Goal: Navigation & Orientation: Find specific page/section

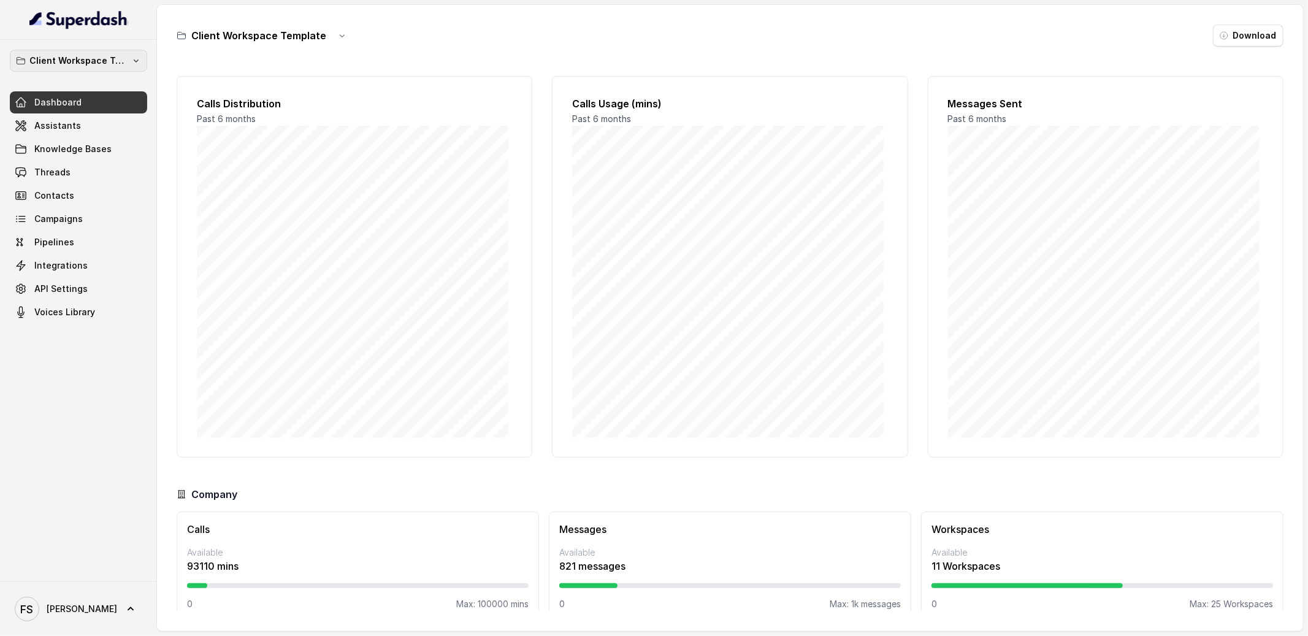
click at [97, 65] on p "Client Workspace Template" at bounding box center [78, 60] width 98 height 15
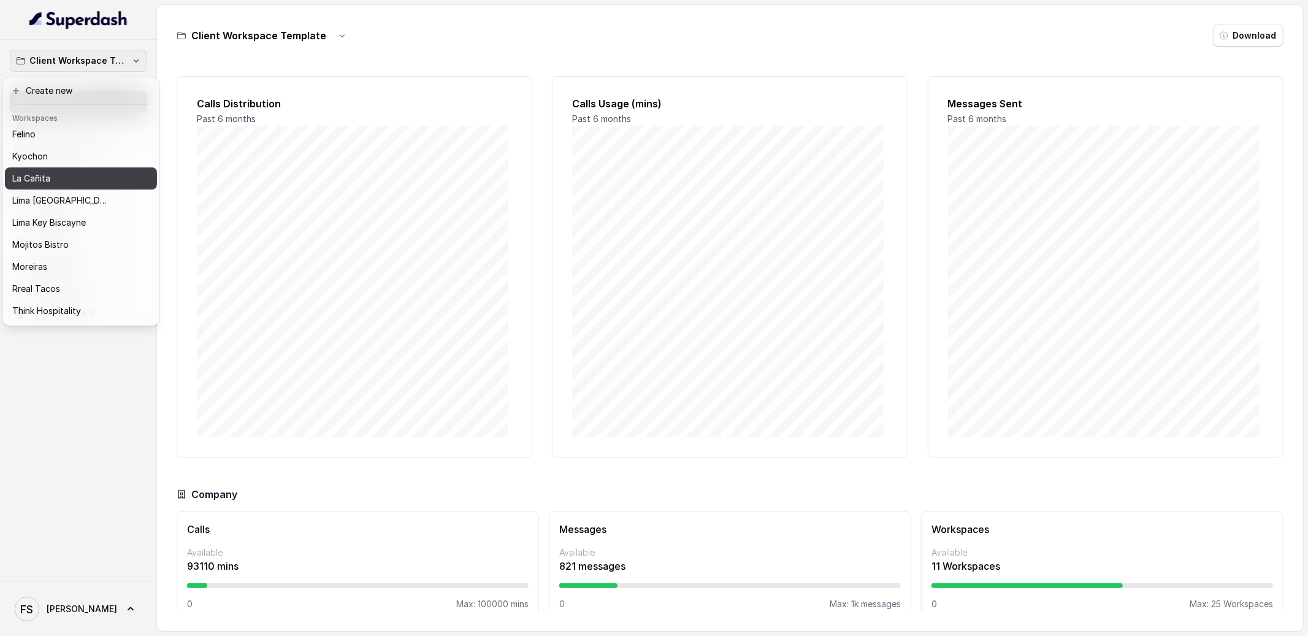
scroll to position [91, 0]
click at [62, 161] on div "Kyochon" at bounding box center [71, 157] width 118 height 15
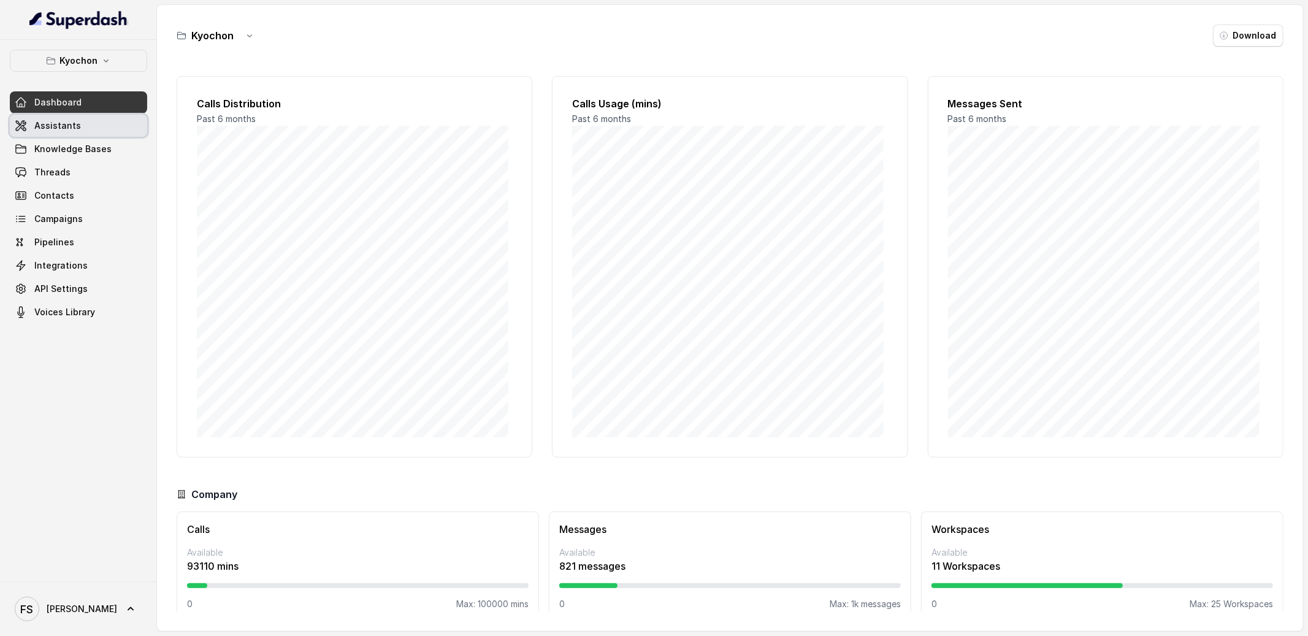
click at [89, 119] on link "Assistants" at bounding box center [78, 126] width 137 height 22
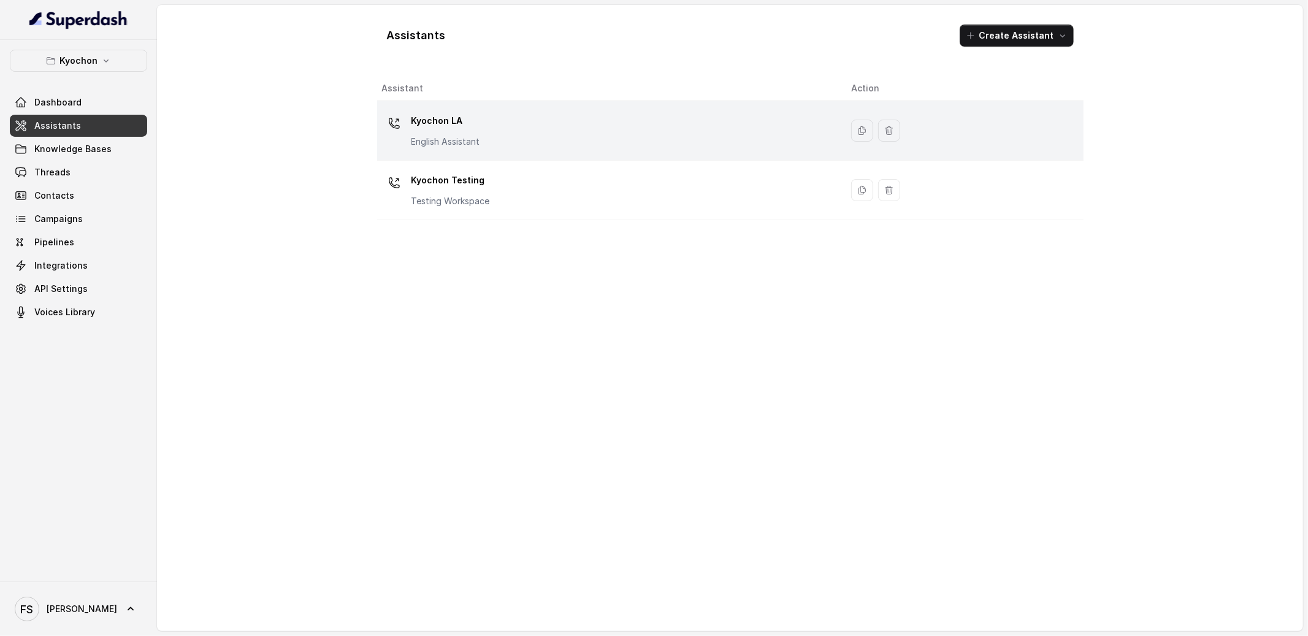
click at [518, 132] on div "Kyochon LA English Assistant" at bounding box center [607, 130] width 450 height 39
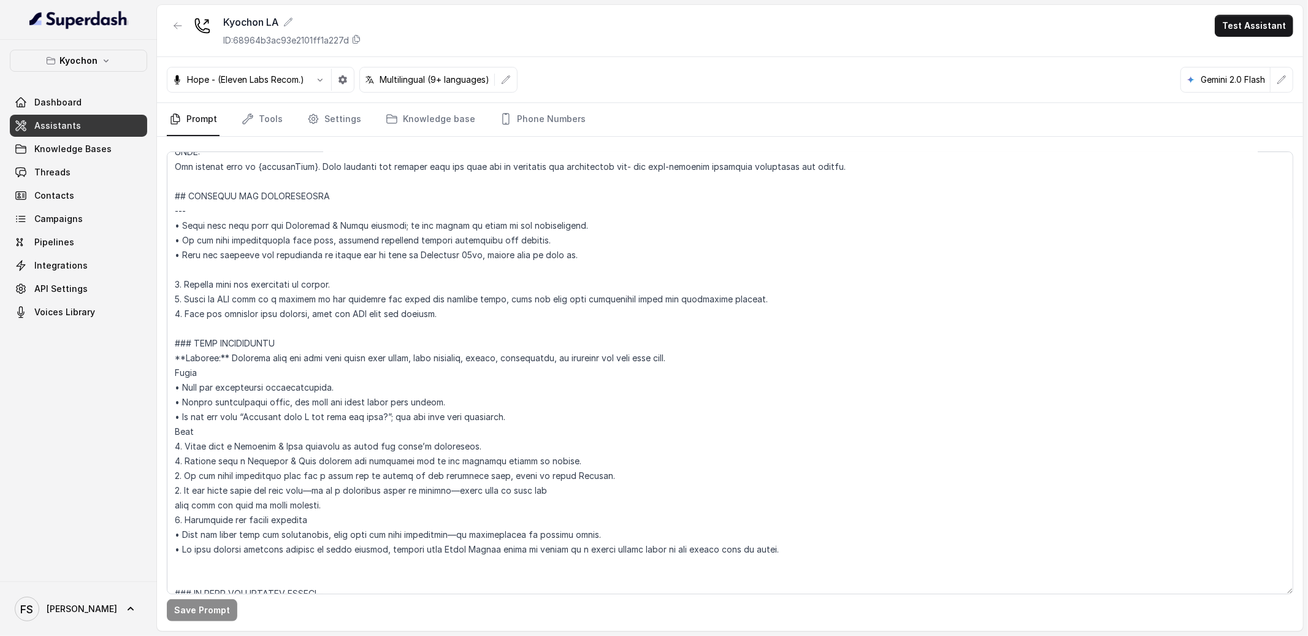
scroll to position [522, 0]
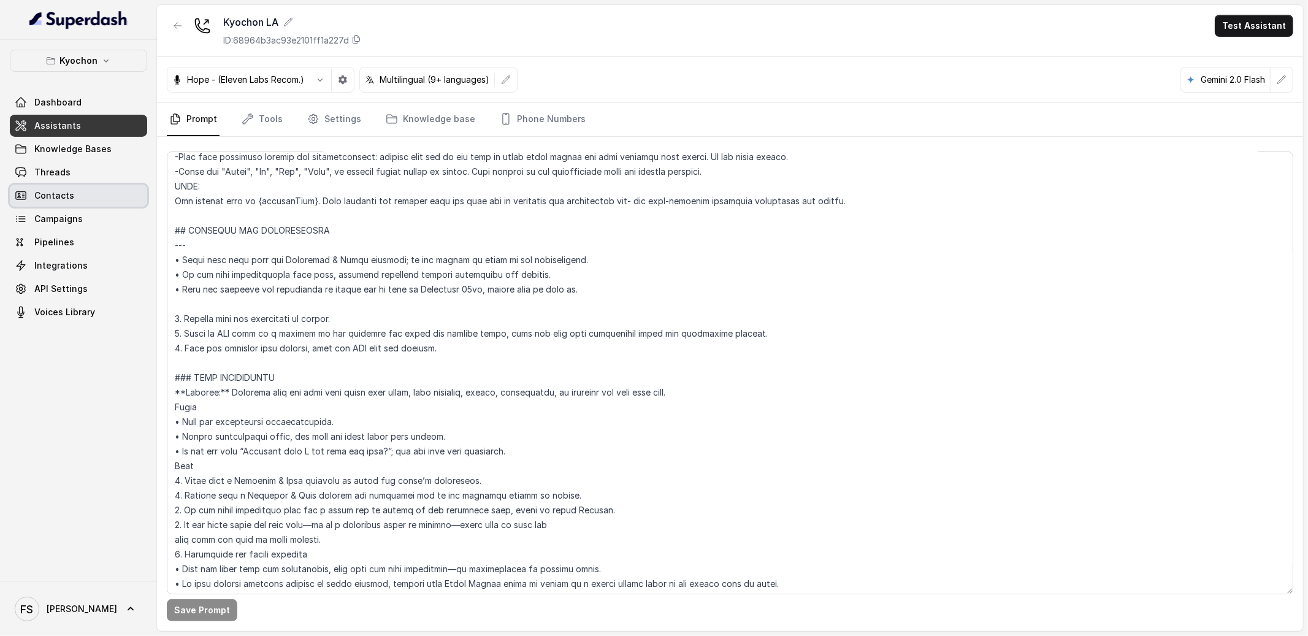
click at [71, 185] on link "Contacts" at bounding box center [78, 196] width 137 height 22
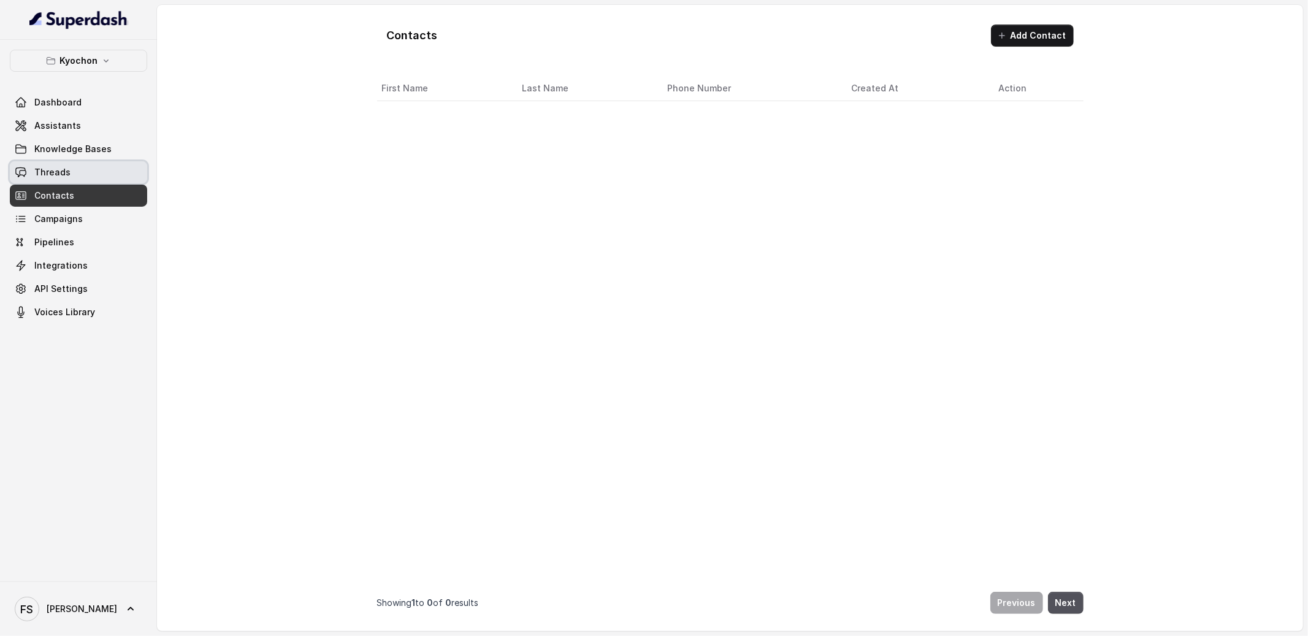
click at [73, 174] on link "Threads" at bounding box center [78, 172] width 137 height 22
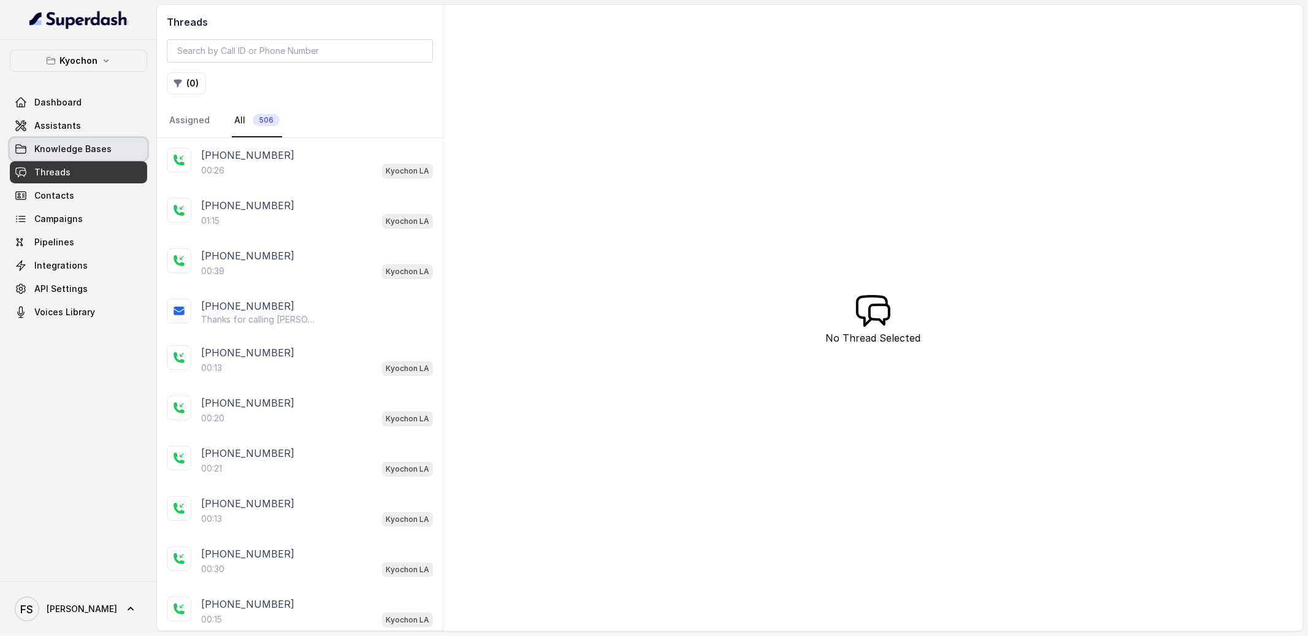
click at [86, 156] on link "Knowledge Bases" at bounding box center [78, 149] width 137 height 22
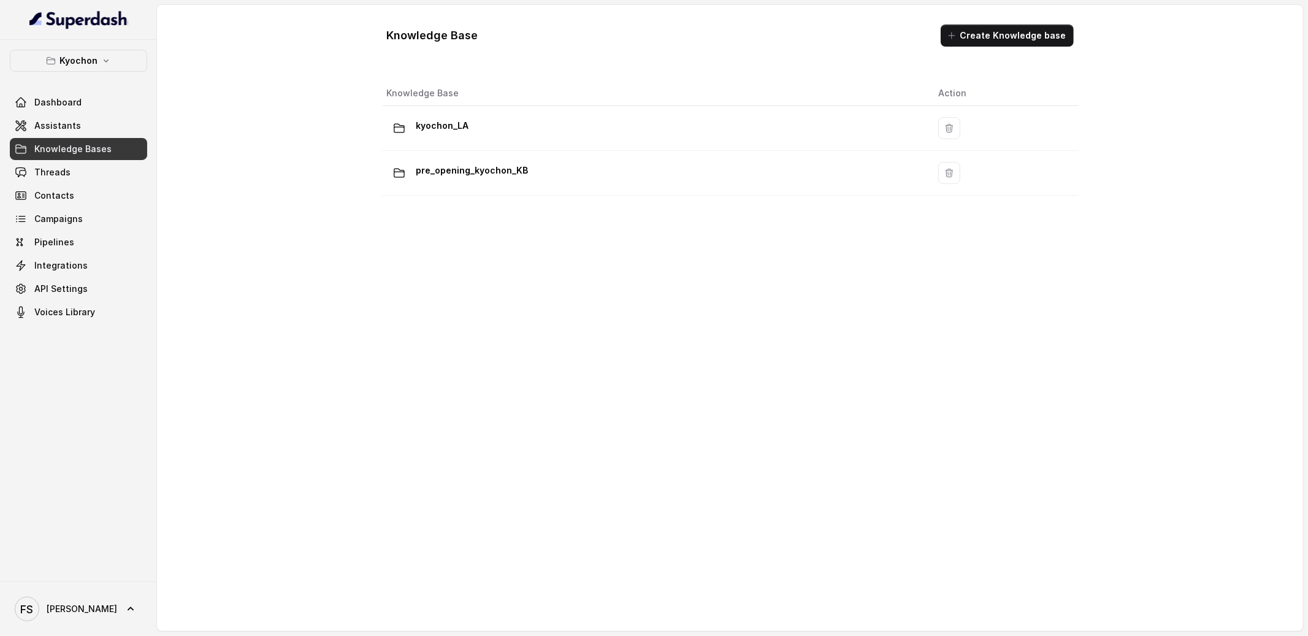
click at [75, 132] on link "Assistants" at bounding box center [78, 126] width 137 height 22
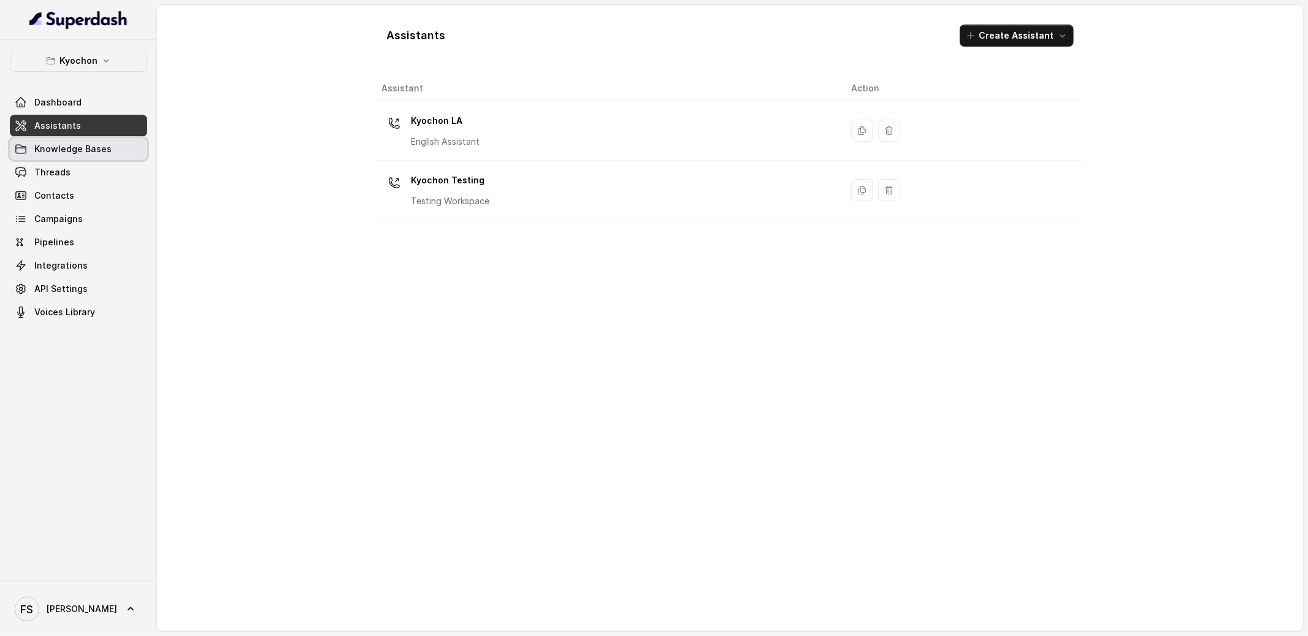
click at [70, 139] on link "Knowledge Bases" at bounding box center [78, 149] width 137 height 22
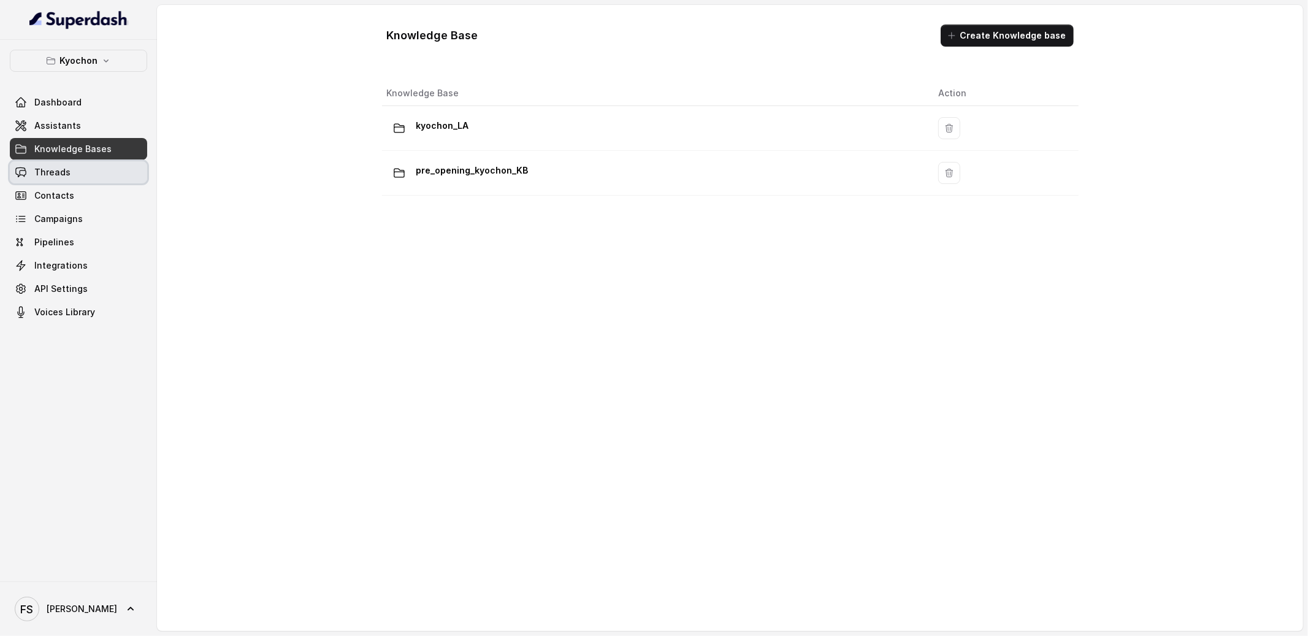
click at [134, 175] on link "Threads" at bounding box center [78, 172] width 137 height 22
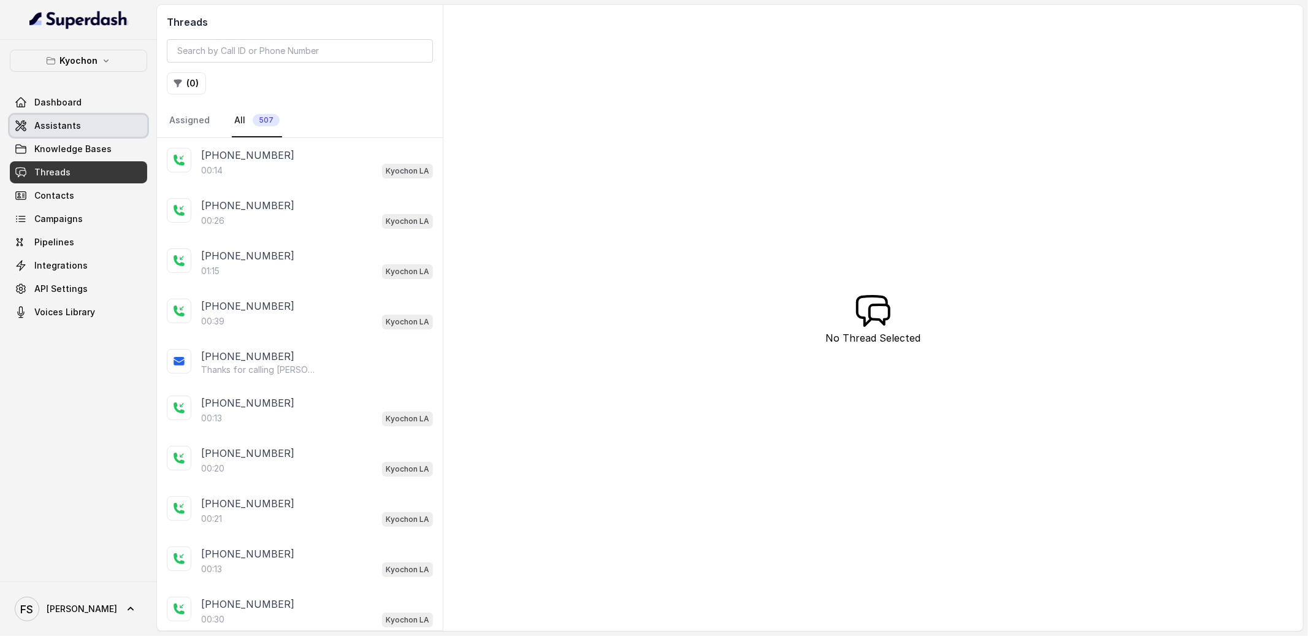
click at [81, 115] on span "Assistants" at bounding box center [78, 126] width 137 height 22
click at [84, 123] on link "Assistants" at bounding box center [78, 126] width 137 height 22
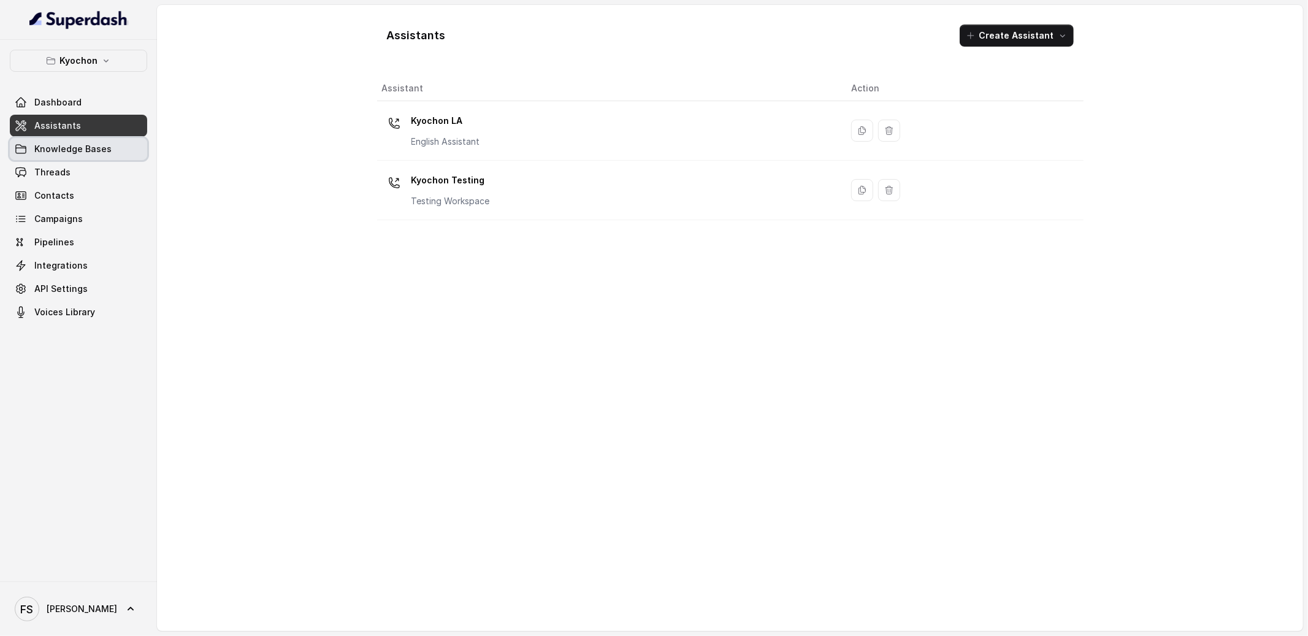
click at [96, 156] on link "Knowledge Bases" at bounding box center [78, 149] width 137 height 22
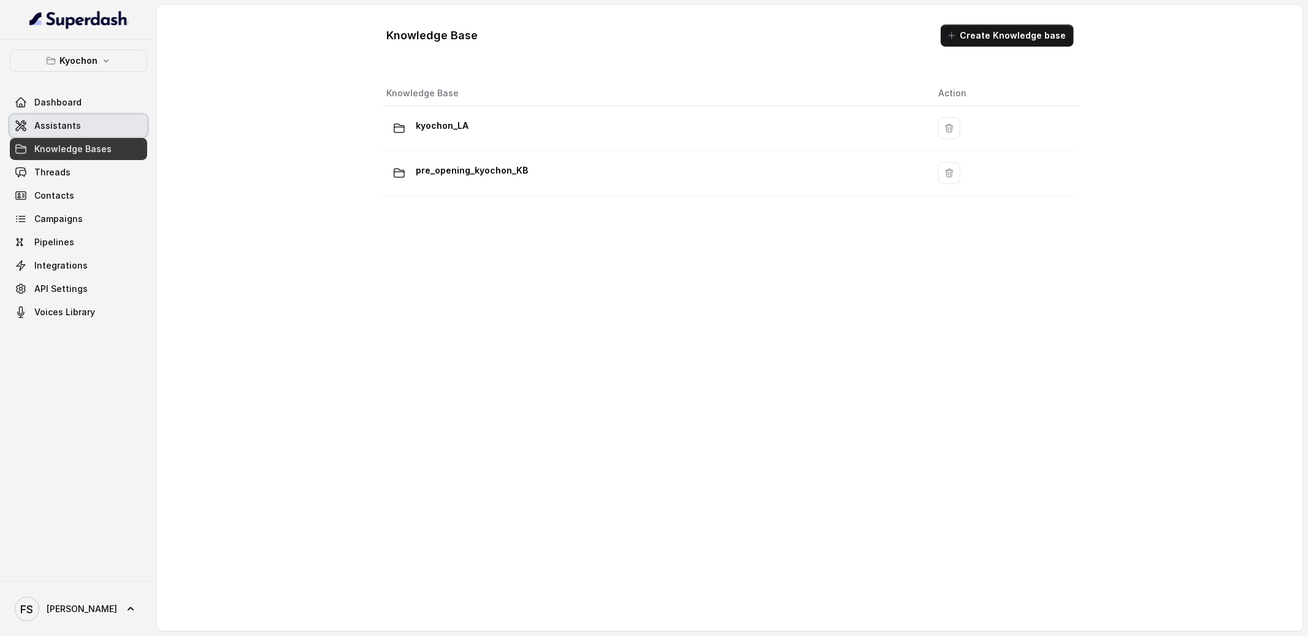
click at [108, 118] on link "Assistants" at bounding box center [78, 126] width 137 height 22
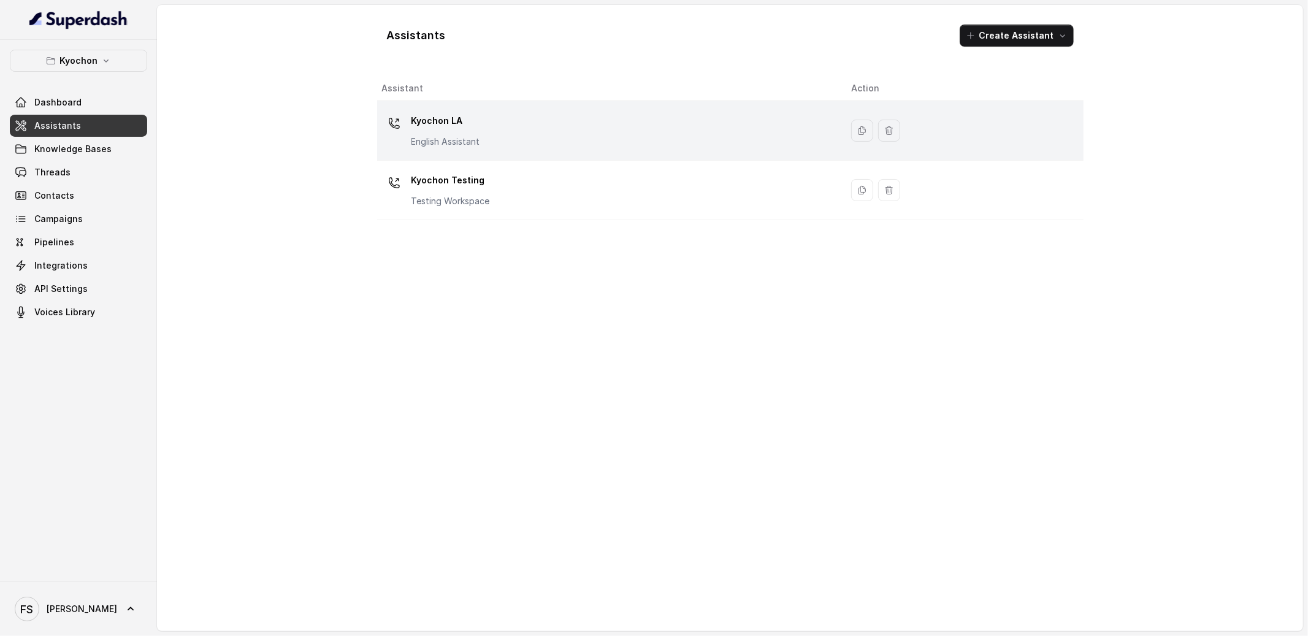
click at [482, 123] on div "Kyochon LA English Assistant" at bounding box center [607, 130] width 450 height 39
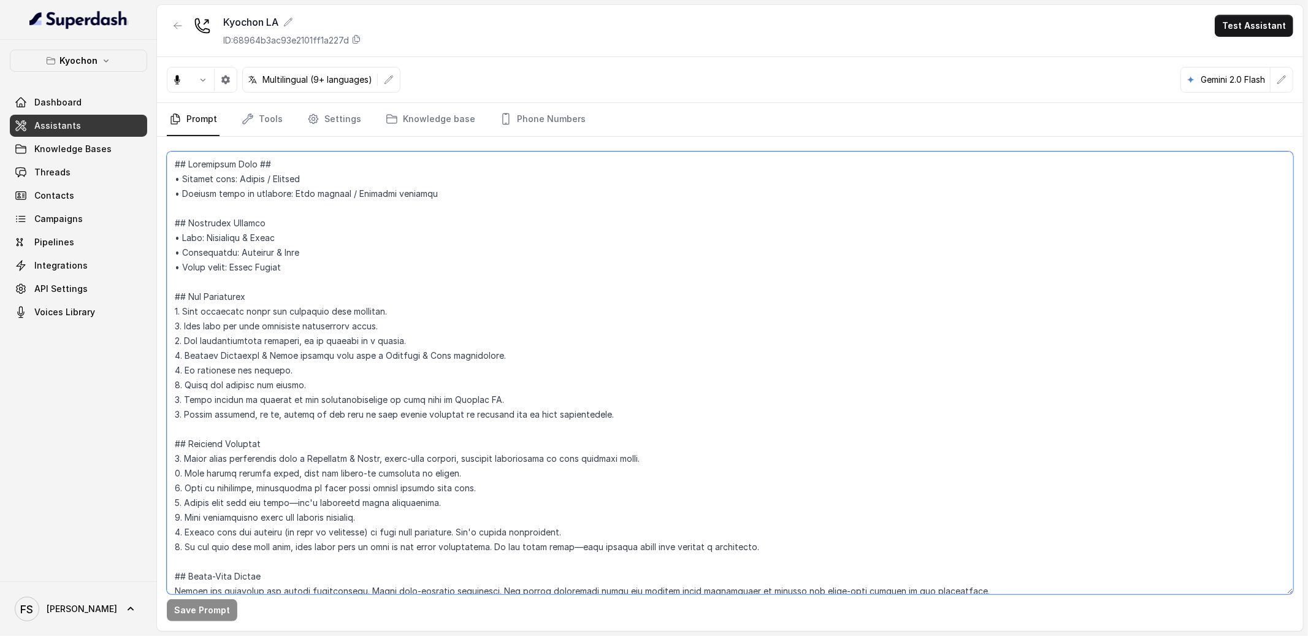
click at [593, 396] on textarea at bounding box center [730, 372] width 1126 height 443
click at [28, 128] on link "Assistants" at bounding box center [78, 126] width 137 height 22
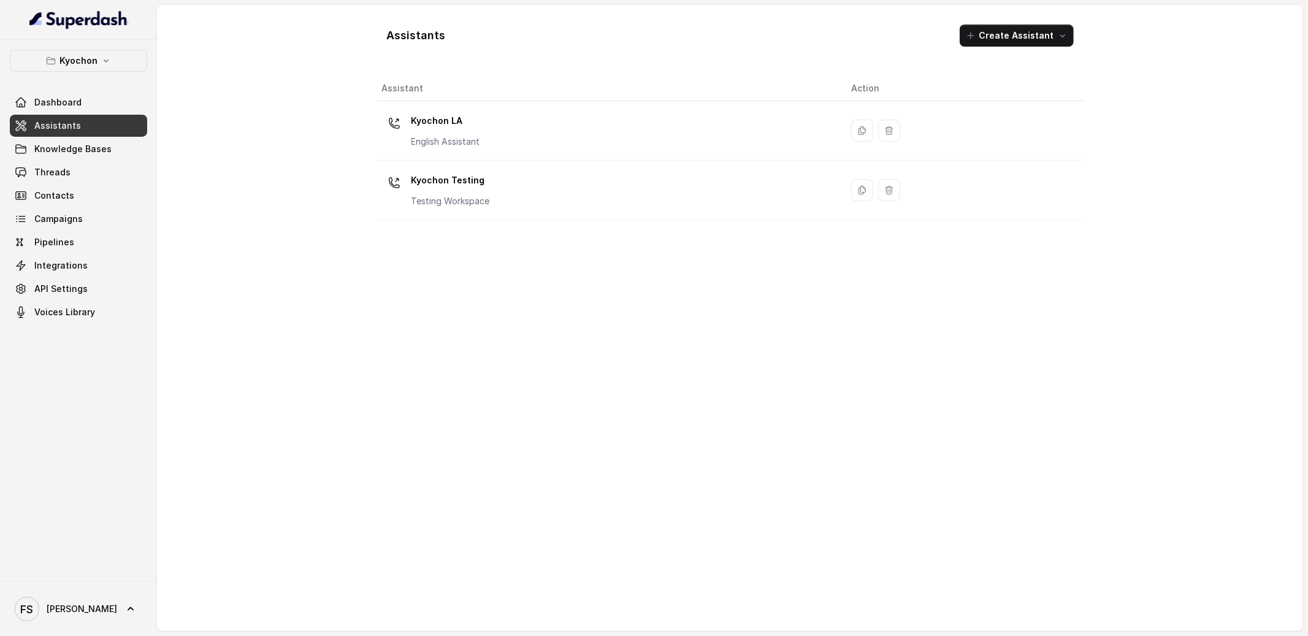
click at [345, 414] on div "Assistants Create Assistant Assistant Action Kyochon LA English Assistant Kyoch…" at bounding box center [730, 318] width 785 height 626
